Goal: Use online tool/utility: Utilize a website feature to perform a specific function

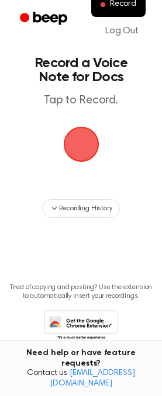
click at [82, 144] on span "button" at bounding box center [81, 144] width 33 height 33
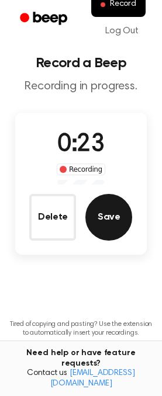
click at [109, 208] on button "Save" at bounding box center [108, 217] width 47 height 47
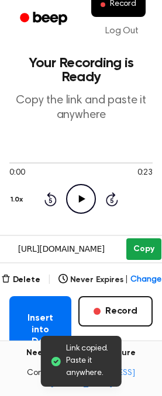
click at [137, 247] on button "Copy" at bounding box center [143, 249] width 34 height 22
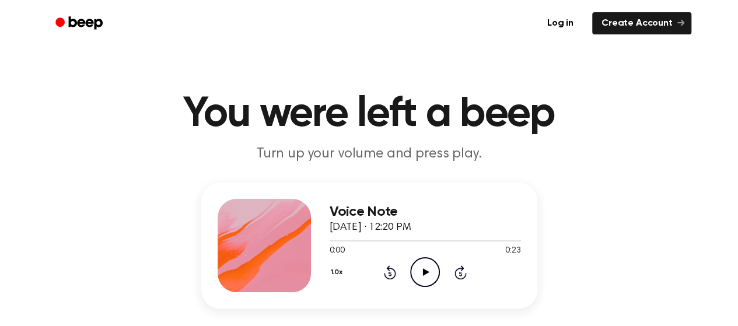
click at [425, 271] on icon at bounding box center [426, 272] width 6 height 8
